Goal: Find specific page/section: Find specific page/section

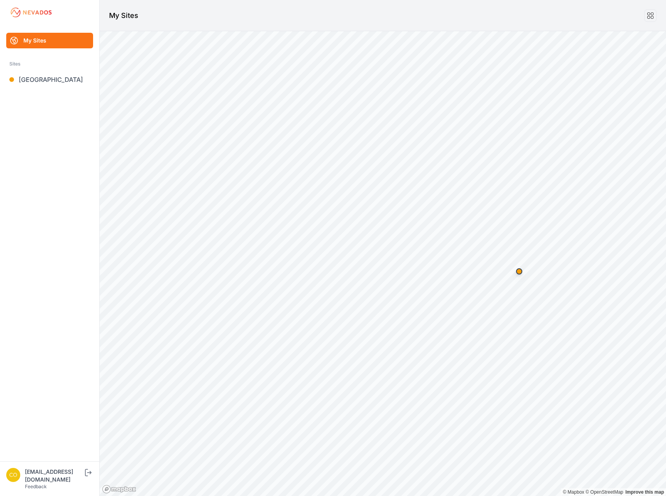
click at [56, 483] on div "[EMAIL_ADDRESS][DOMAIN_NAME]" at bounding box center [54, 476] width 58 height 16
click at [93, 477] on icon "submit" at bounding box center [88, 472] width 10 height 9
click at [84, 84] on link "[GEOGRAPHIC_DATA]" at bounding box center [49, 80] width 87 height 16
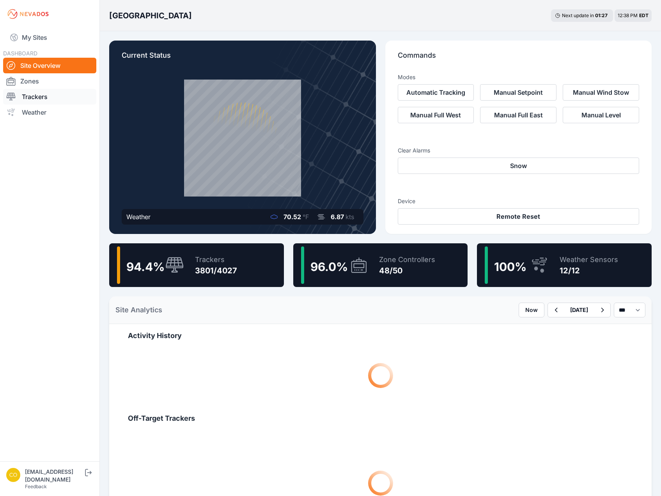
click at [79, 102] on link "Trackers" at bounding box center [49, 97] width 93 height 16
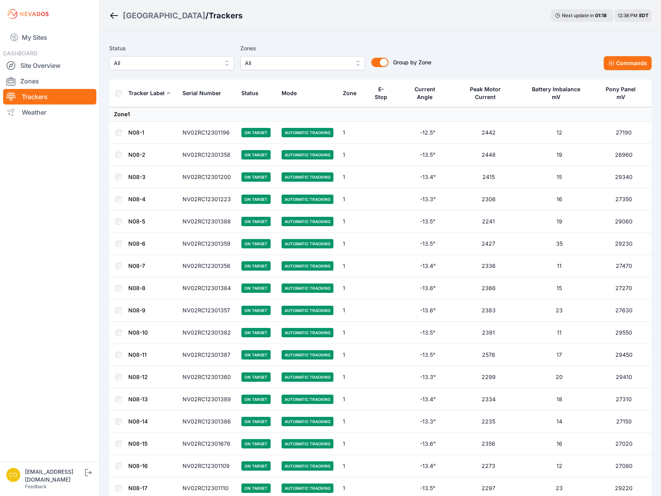
click at [328, 65] on span "All" at bounding box center [297, 62] width 104 height 9
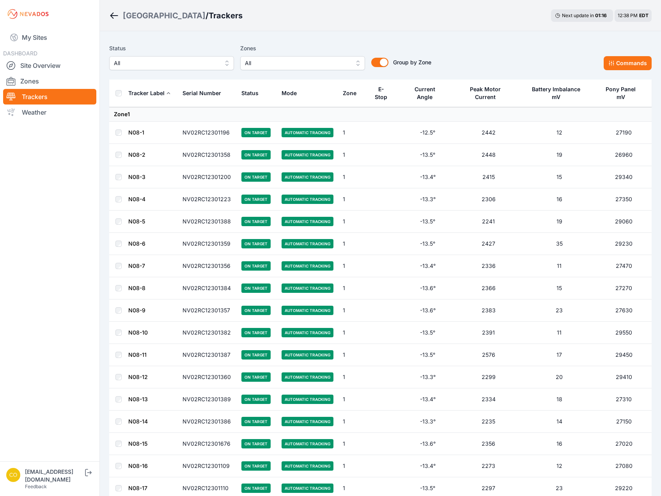
click at [359, 60] on button "All" at bounding box center [302, 63] width 125 height 14
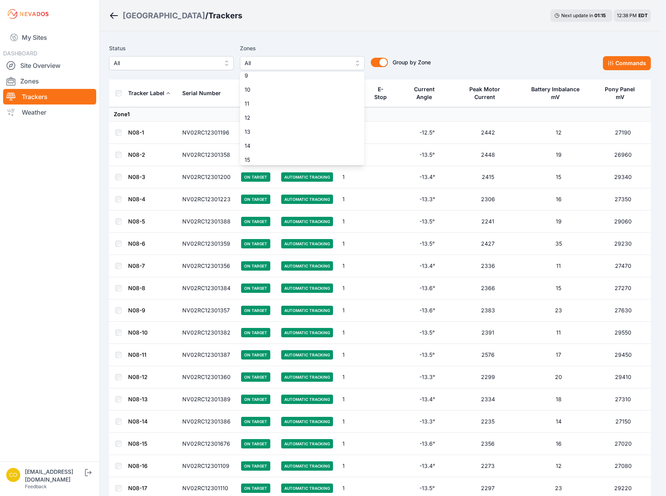
scroll to position [156, 0]
click at [282, 81] on span "12" at bounding box center [298, 79] width 106 height 8
click at [281, 90] on span "13" at bounding box center [298, 93] width 106 height 8
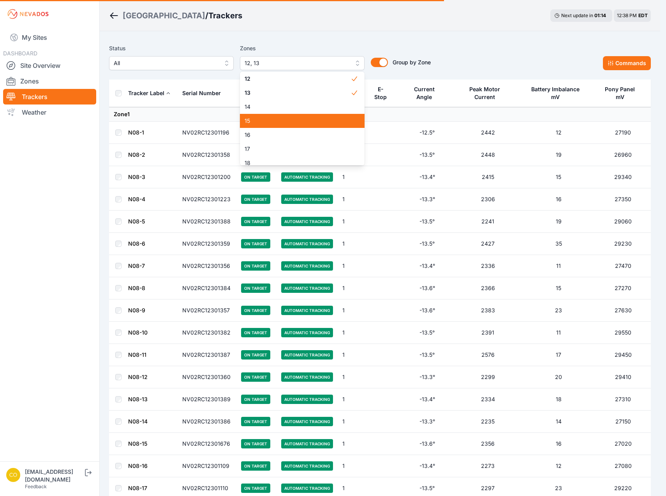
scroll to position [273, 0]
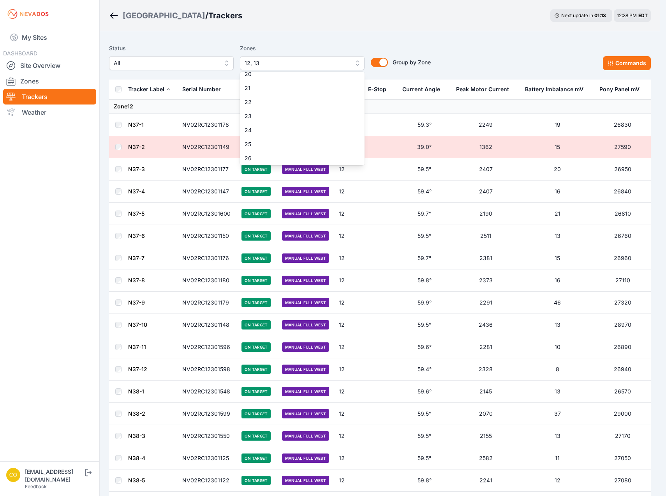
click at [286, 36] on span "17" at bounding box center [298, 32] width 106 height 8
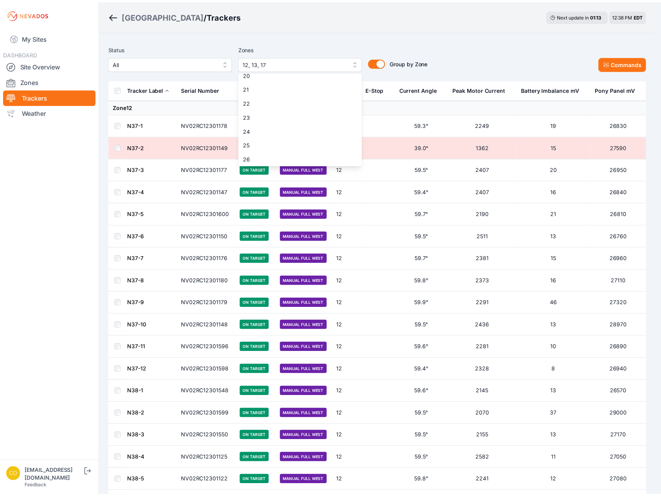
scroll to position [156, 0]
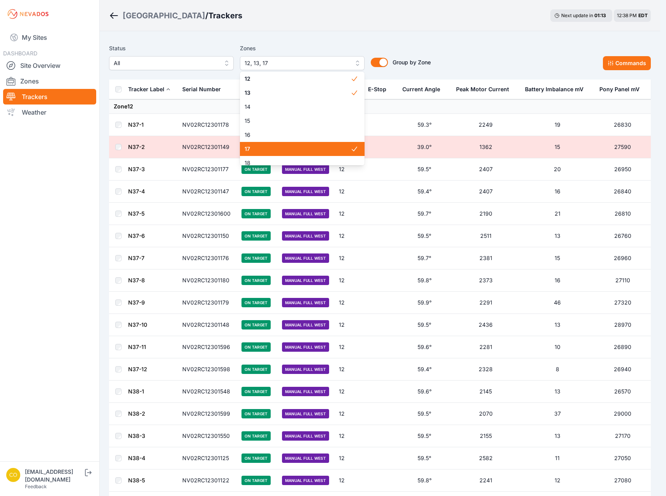
click at [480, 56] on div "Status All Zones 12, 13, 17 1 2 3 4 5 6 7 8 9 10 11 12 13 14 15 16 17 18 19 20 …" at bounding box center [380, 57] width 542 height 27
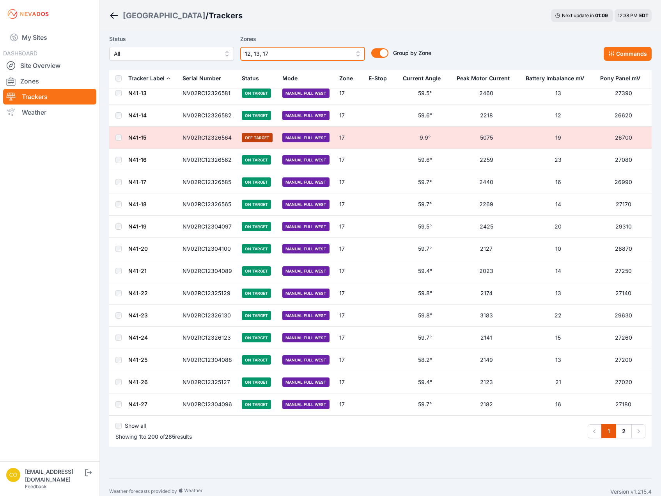
scroll to position [4179, 0]
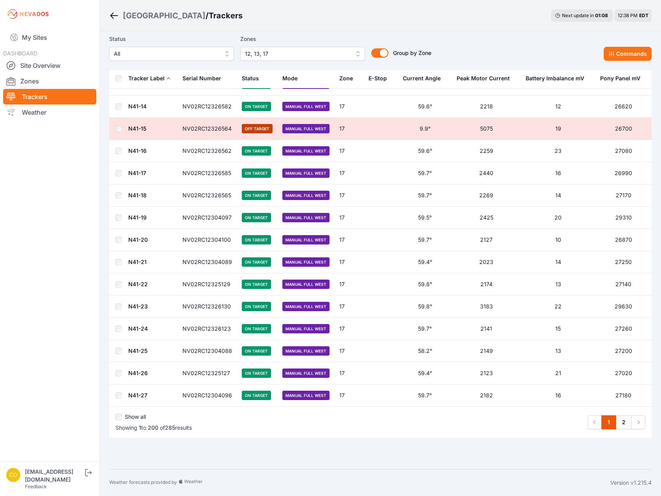
click at [622, 418] on link "2" at bounding box center [623, 422] width 16 height 14
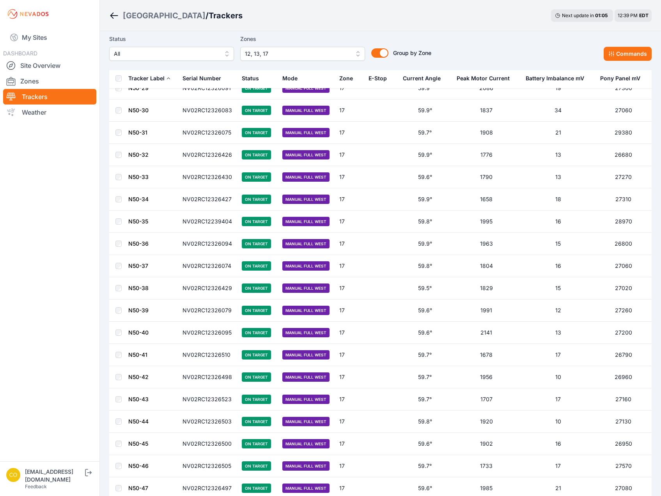
scroll to position [1596, 0]
